Goal: Check status: Check status

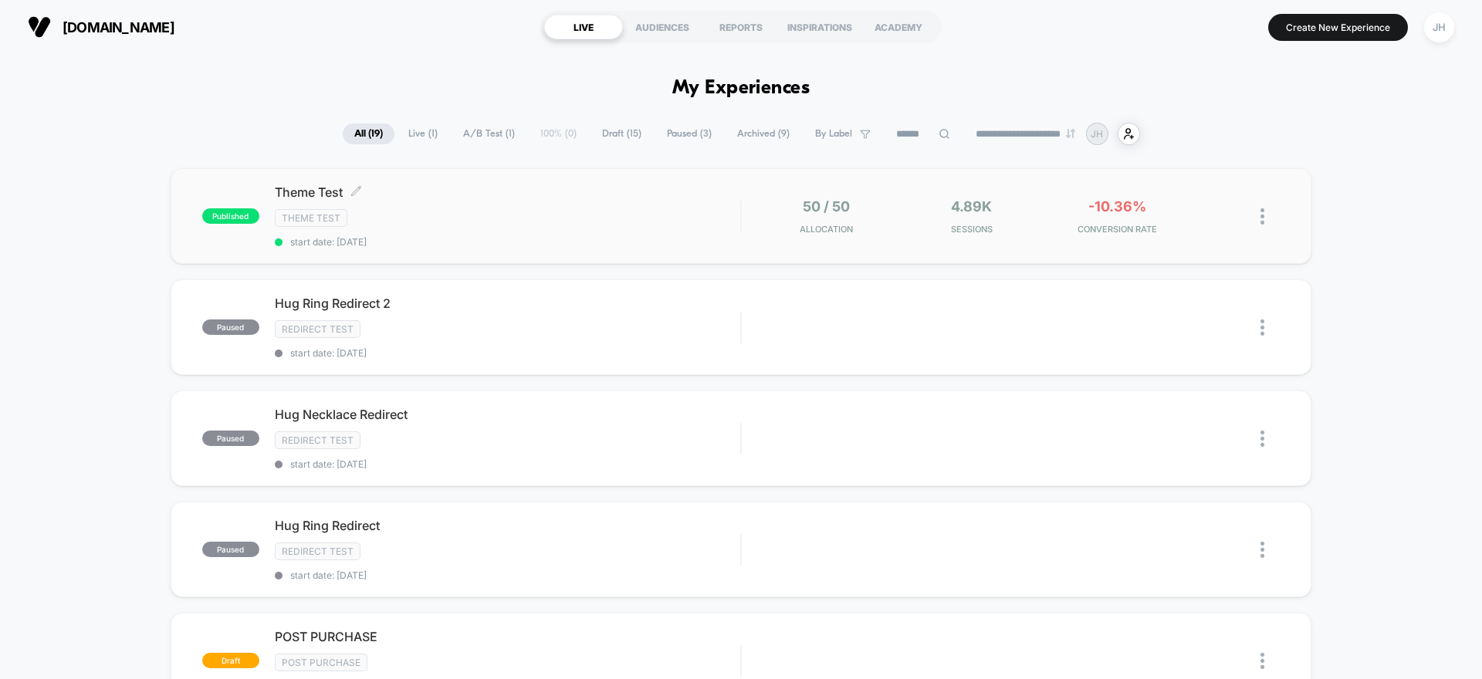
click at [735, 221] on div "Theme Test" at bounding box center [507, 218] width 465 height 18
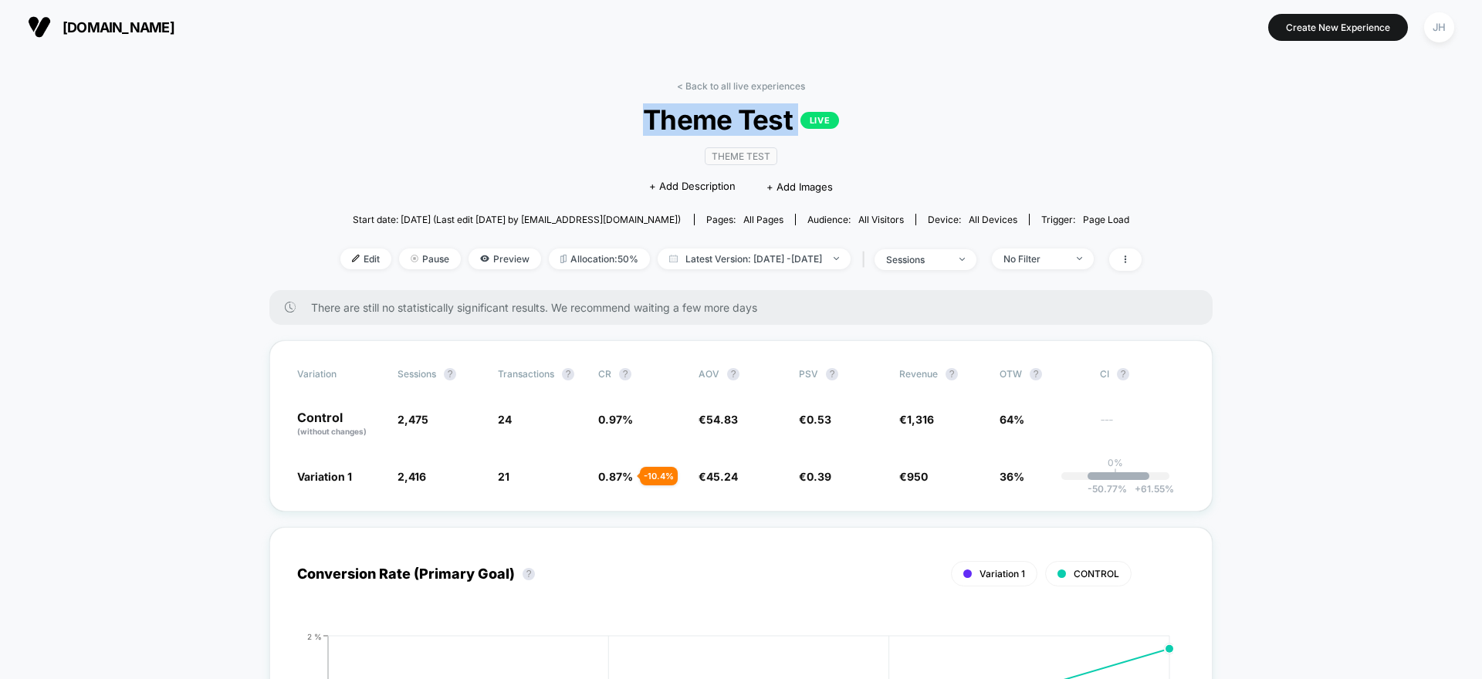
drag, startPoint x: 765, startPoint y: 113, endPoint x: 856, endPoint y: 115, distance: 90.3
click at [856, 115] on div "< Back to all live experiences Theme Test LIVE Theme Test Click to edit experie…" at bounding box center [740, 185] width 801 height 210
drag, startPoint x: 856, startPoint y: 115, endPoint x: 989, endPoint y: 39, distance: 153.8
click at [859, 113] on span "Theme Test LIVE" at bounding box center [740, 119] width 721 height 32
